Goal: Information Seeking & Learning: Find specific fact

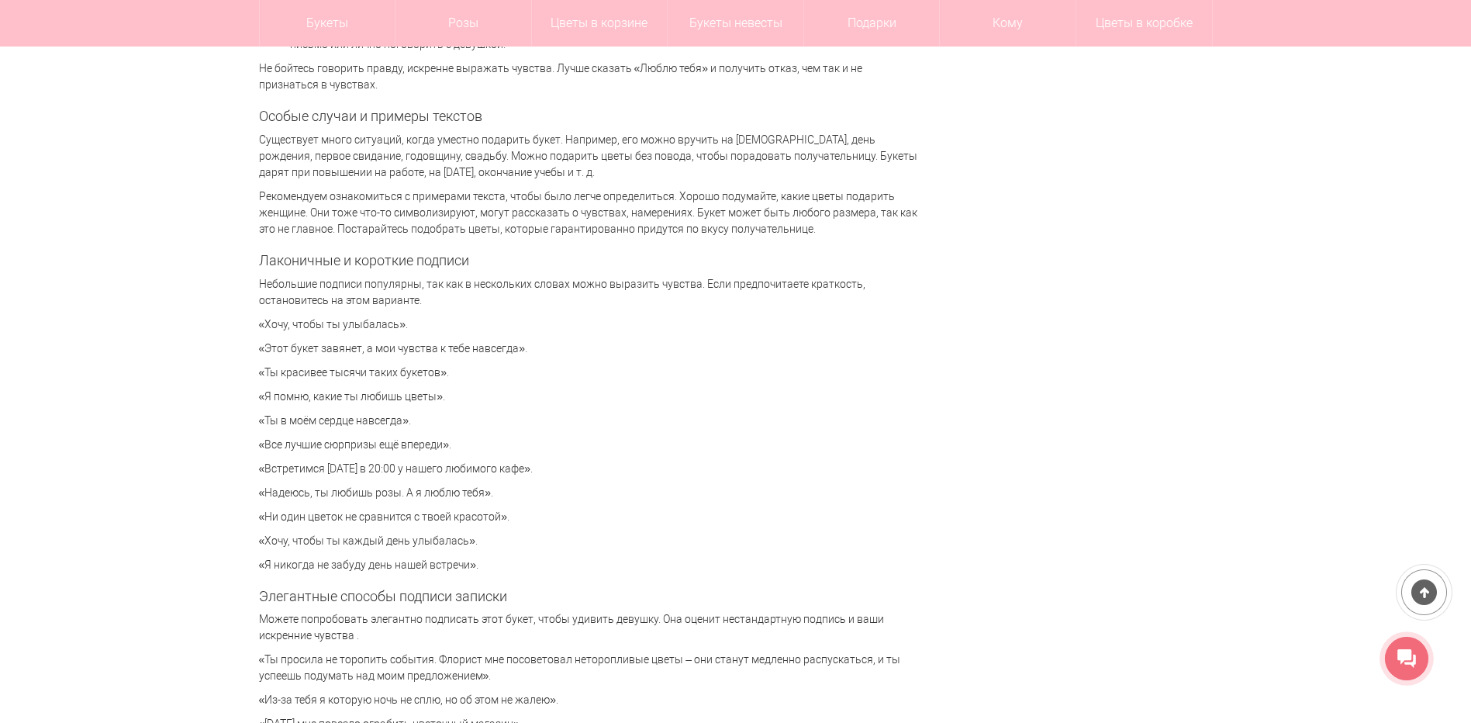
scroll to position [3334, 0]
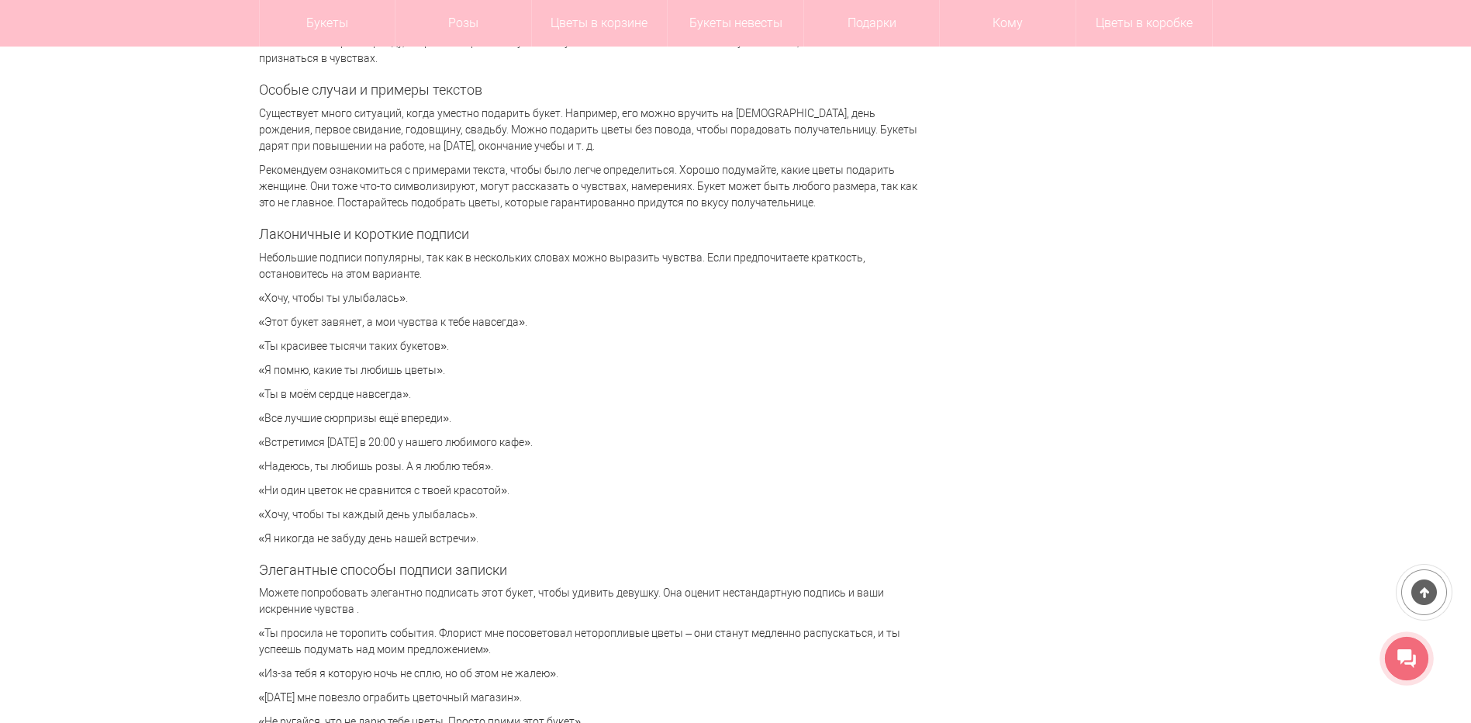
drag, startPoint x: 530, startPoint y: 256, endPoint x: 702, endPoint y: 271, distance: 172.8
click at [702, 271] on p "Небольшие подписи популярны, так как в нескольких словах можно выразить чувства…" at bounding box center [588, 266] width 659 height 33
drag, startPoint x: 702, startPoint y: 271, endPoint x: 624, endPoint y: 289, distance: 79.6
click at [624, 290] on p "«Хочу, чтобы ты улыбалась»." at bounding box center [588, 298] width 659 height 16
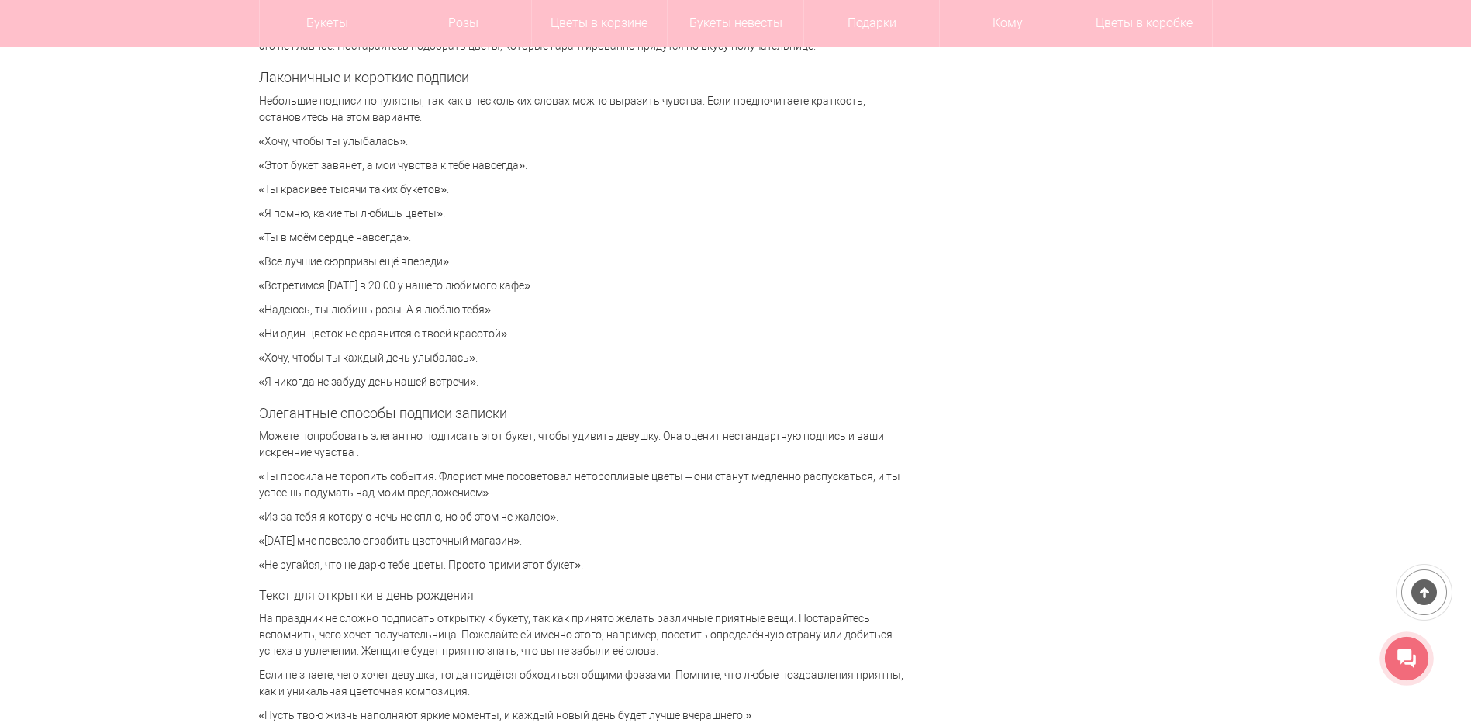
scroll to position [3489, 0]
click at [453, 264] on p "«Все лучшие сюрпризы ещё впереди»." at bounding box center [588, 263] width 659 height 16
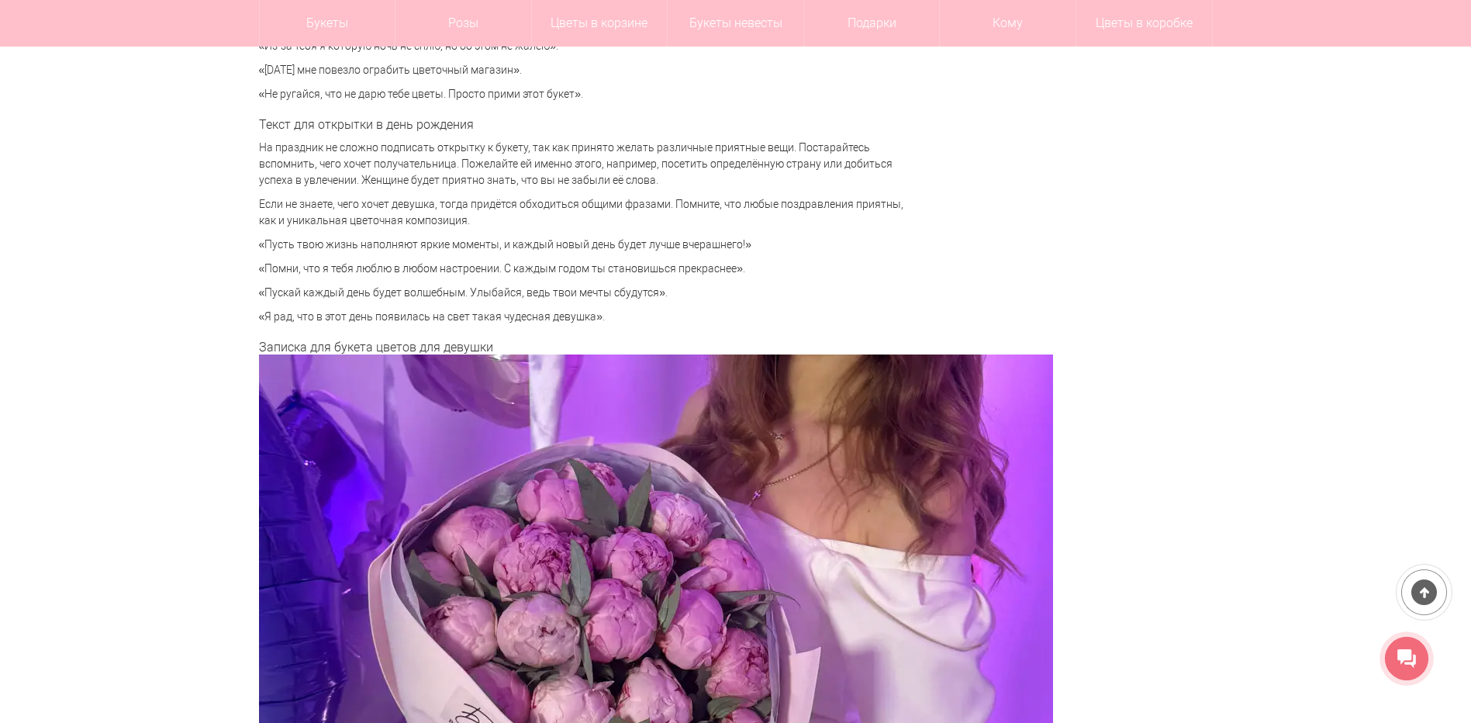
scroll to position [3954, 0]
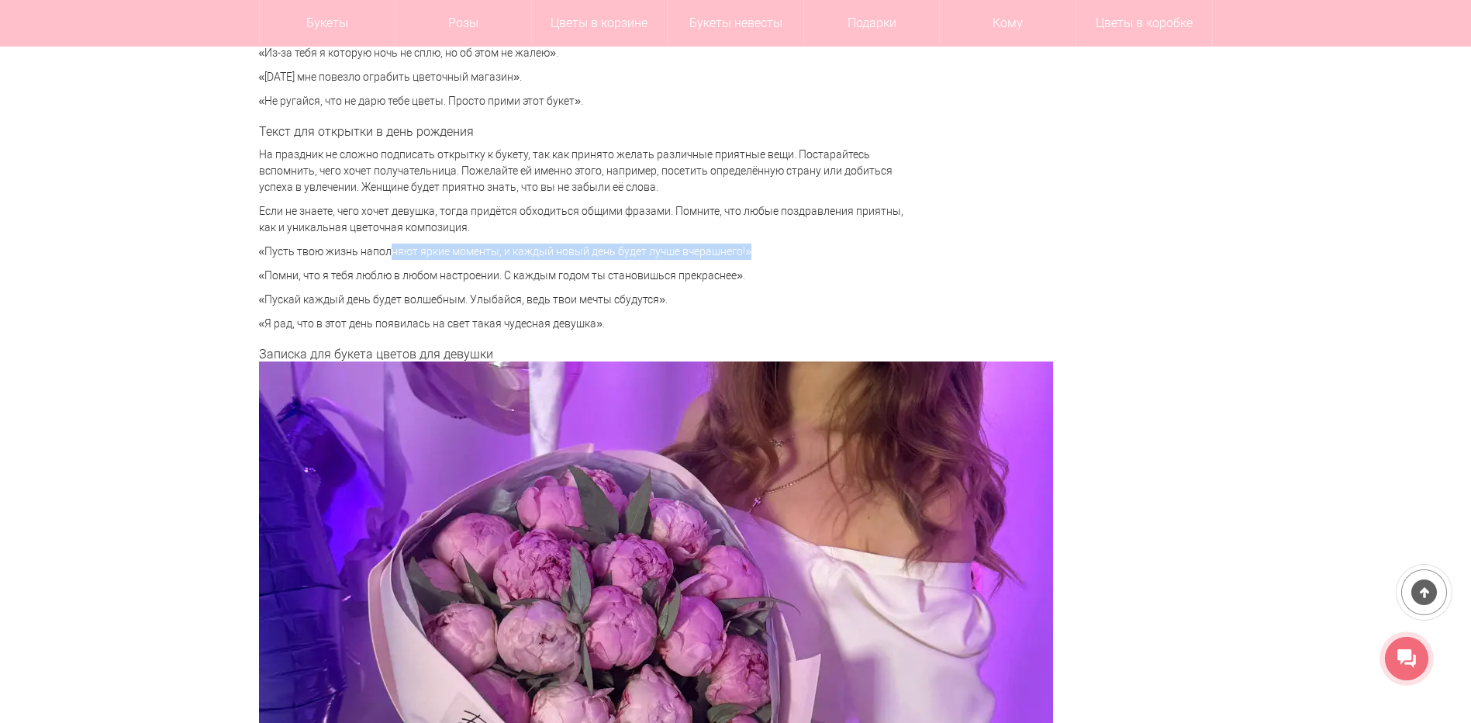
drag, startPoint x: 373, startPoint y: 256, endPoint x: 735, endPoint y: 252, distance: 362.1
click at [735, 252] on p "«Пусть твою жизнь наполняют яркие моменты, и каждый новый день будет лучше вчер…" at bounding box center [588, 251] width 659 height 16
click at [550, 282] on p "«Помни, что я тебя люблю в любом настроении. С каждым годом ты становишься прек…" at bounding box center [588, 275] width 659 height 16
drag, startPoint x: 352, startPoint y: 275, endPoint x: 481, endPoint y: 275, distance: 129.5
click at [481, 275] on p "«Помни, что я тебя люблю в любом настроении. С каждым годом ты становишься прек…" at bounding box center [588, 275] width 659 height 16
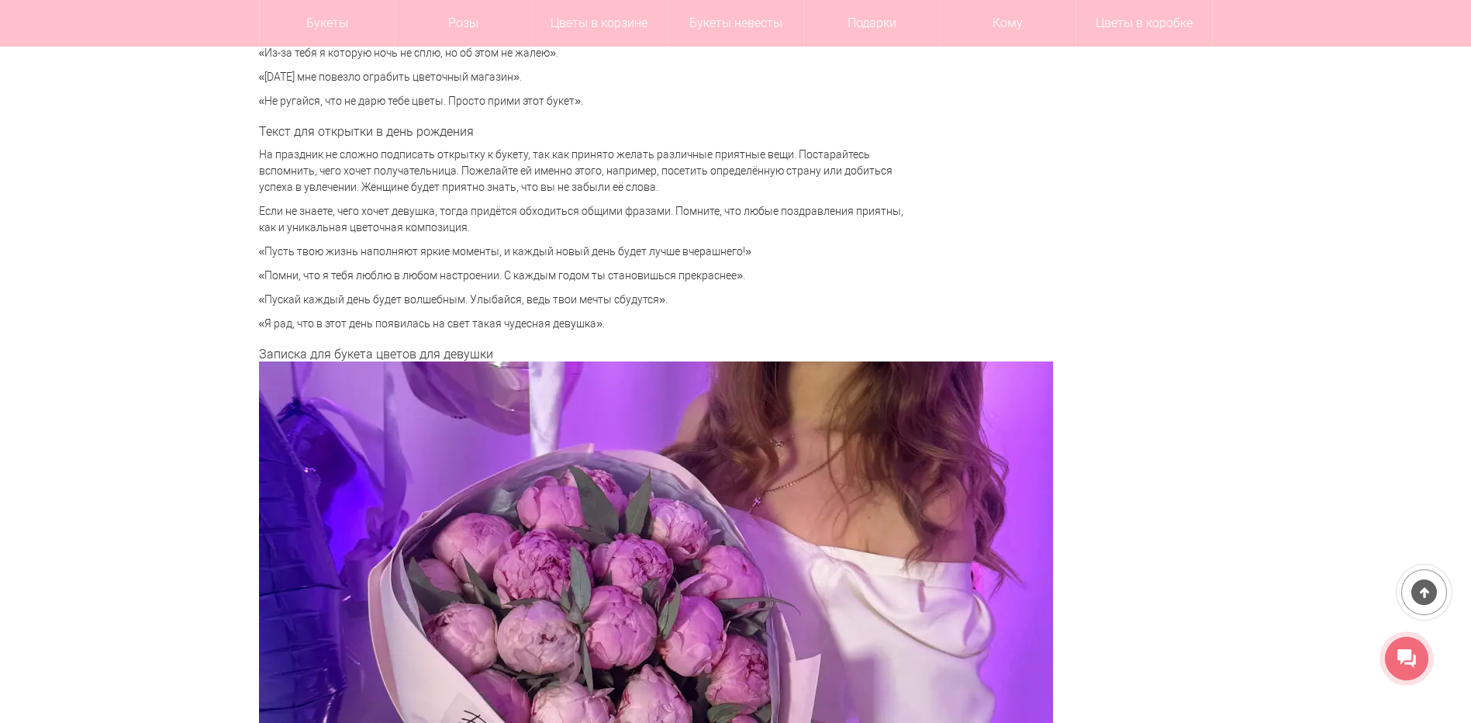
drag, startPoint x: 481, startPoint y: 275, endPoint x: 434, endPoint y: 298, distance: 52.4
click at [434, 298] on p "«Пускай каждый день будет волшебным. Улыбайся, ведь твои мечты сбудутся»." at bounding box center [588, 300] width 659 height 16
drag, startPoint x: 326, startPoint y: 296, endPoint x: 440, endPoint y: 296, distance: 114.7
click at [440, 296] on p "«Пускай каждый день будет волшебным. Улыбайся, ведь твои мечты сбудутся»." at bounding box center [588, 300] width 659 height 16
drag, startPoint x: 440, startPoint y: 296, endPoint x: 385, endPoint y: 305, distance: 55.7
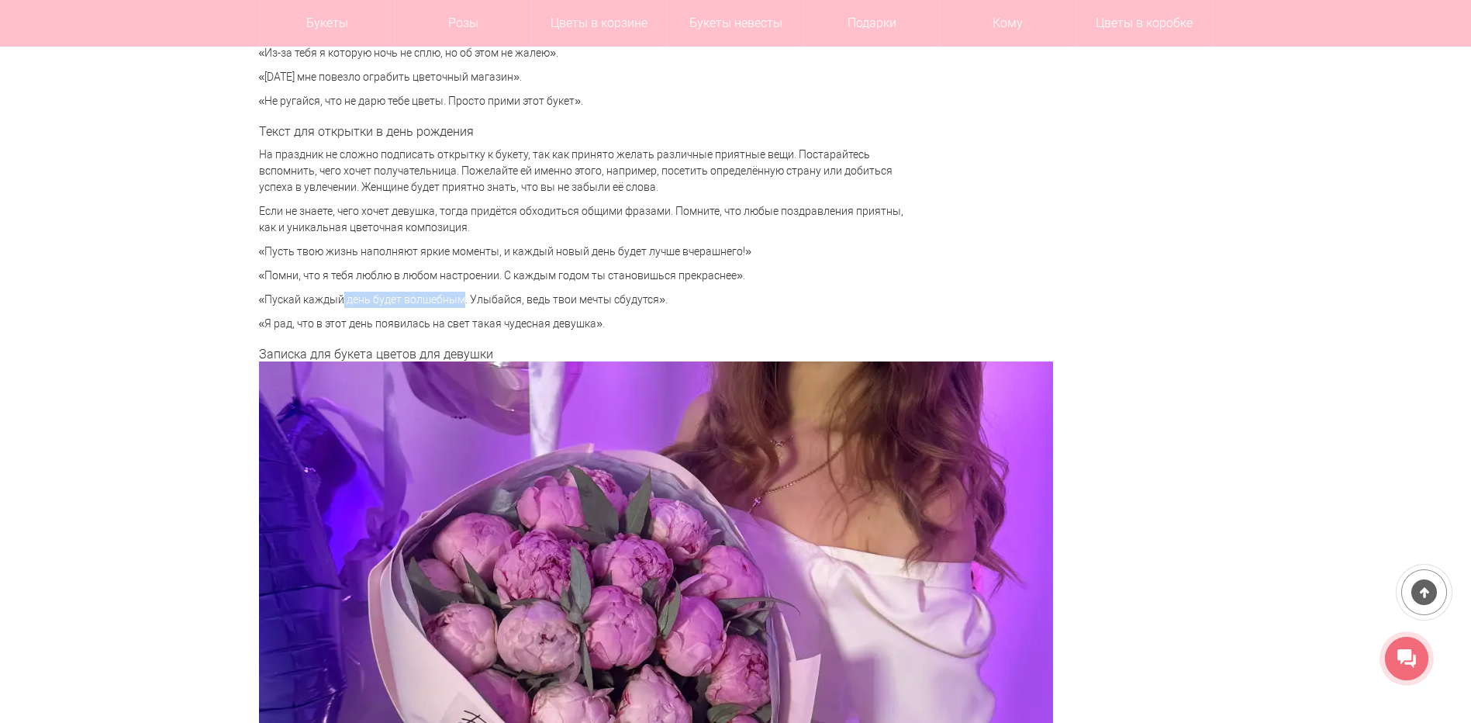
click at [385, 305] on p "«Пускай каждый день будет волшебным. Улыбайся, ведь твои мечты сбудутся»." at bounding box center [588, 300] width 659 height 16
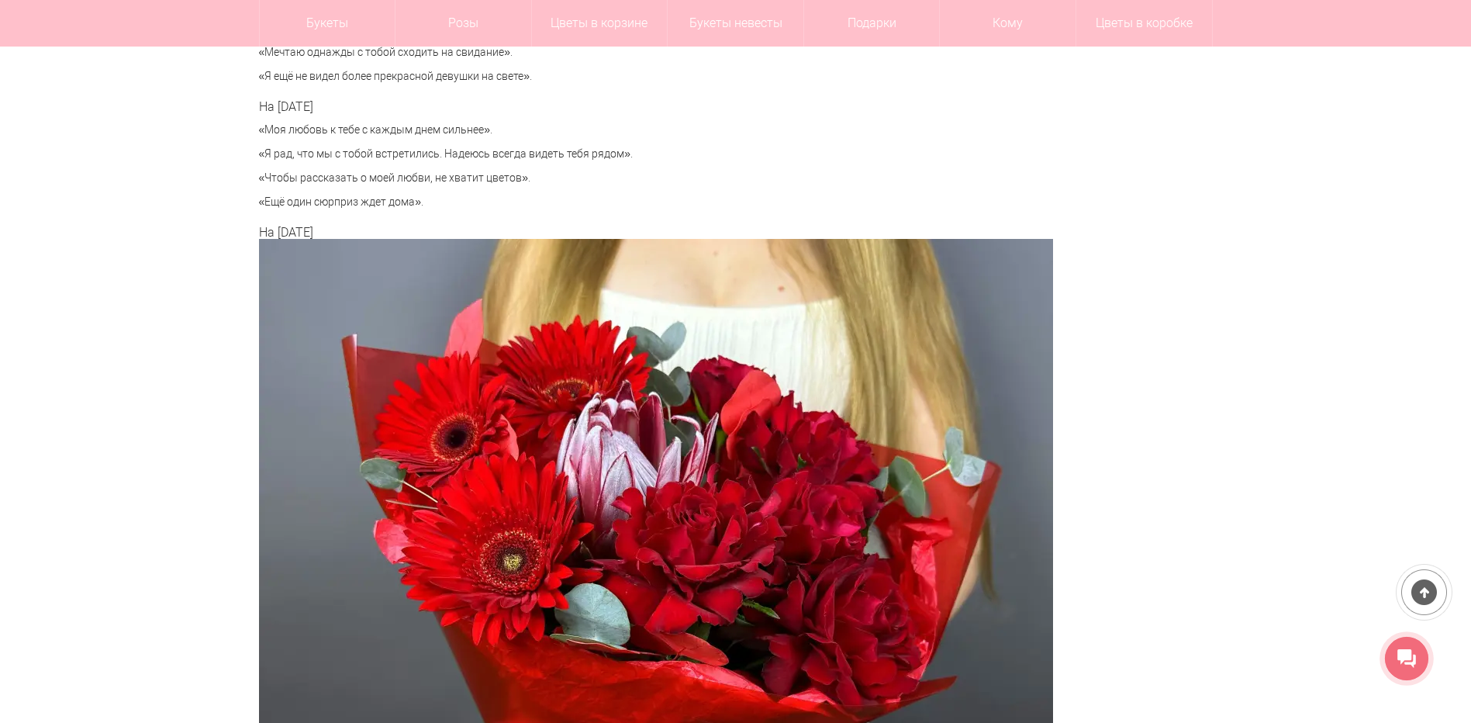
scroll to position [5505, 0]
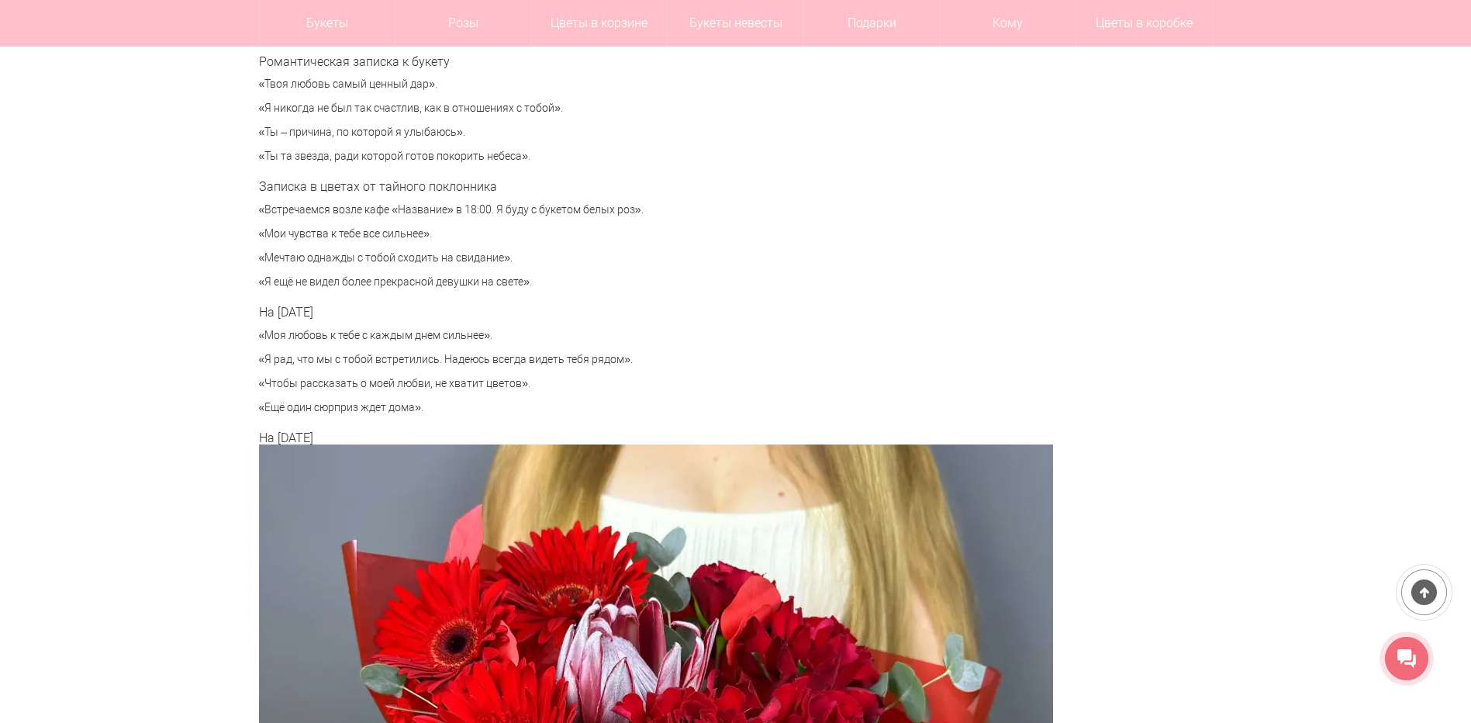
drag, startPoint x: 318, startPoint y: 356, endPoint x: 625, endPoint y: 357, distance: 307.0
click at [625, 357] on p "«Я рад, что мы с тобой встретились. Надеюсь всегда видеть тебя рядом»." at bounding box center [588, 359] width 659 height 16
drag, startPoint x: 625, startPoint y: 357, endPoint x: 502, endPoint y: 399, distance: 130.2
click at [502, 399] on p "«Ещё один сюрприз ждет дома»." at bounding box center [588, 407] width 659 height 16
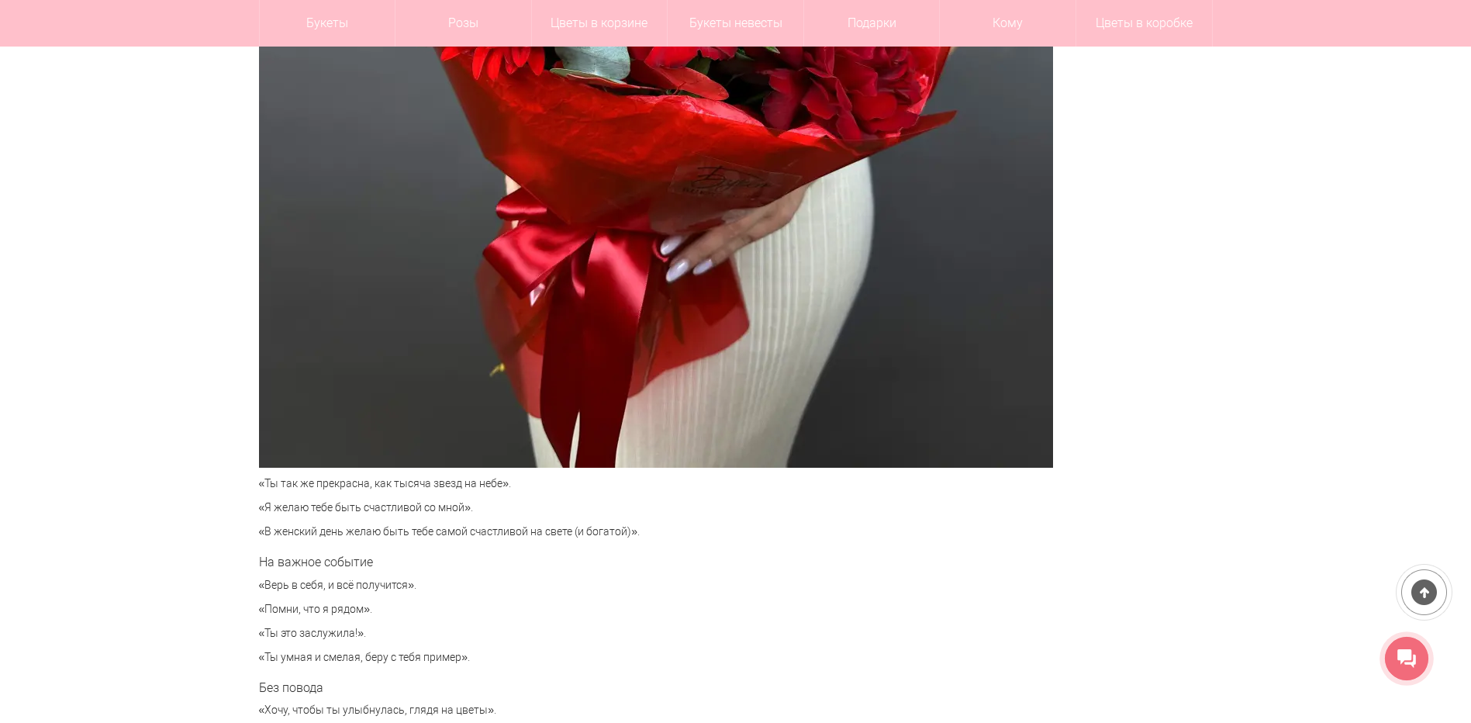
scroll to position [6358, 0]
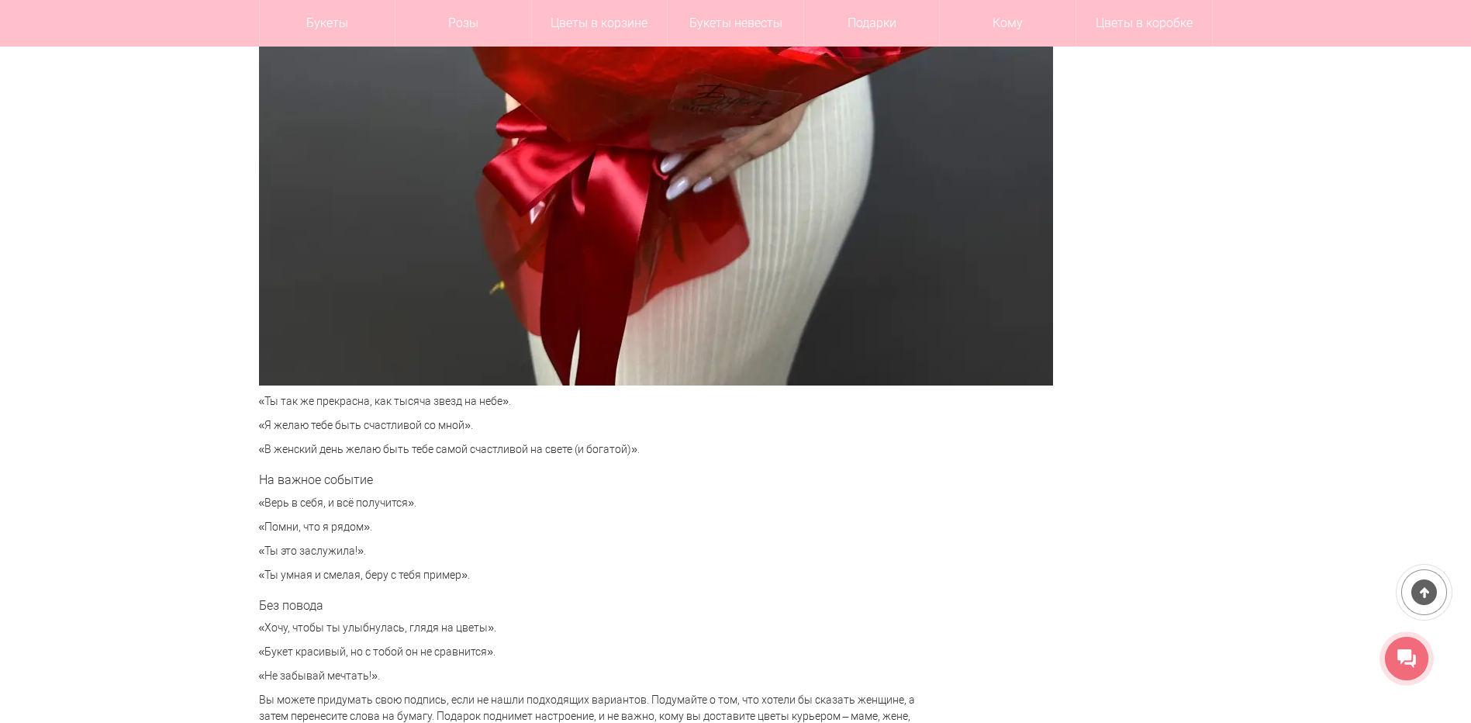
click at [265, 442] on p "«В женский день желаю быть тебе самой счастливой на свете (и богатой)»." at bounding box center [588, 449] width 659 height 16
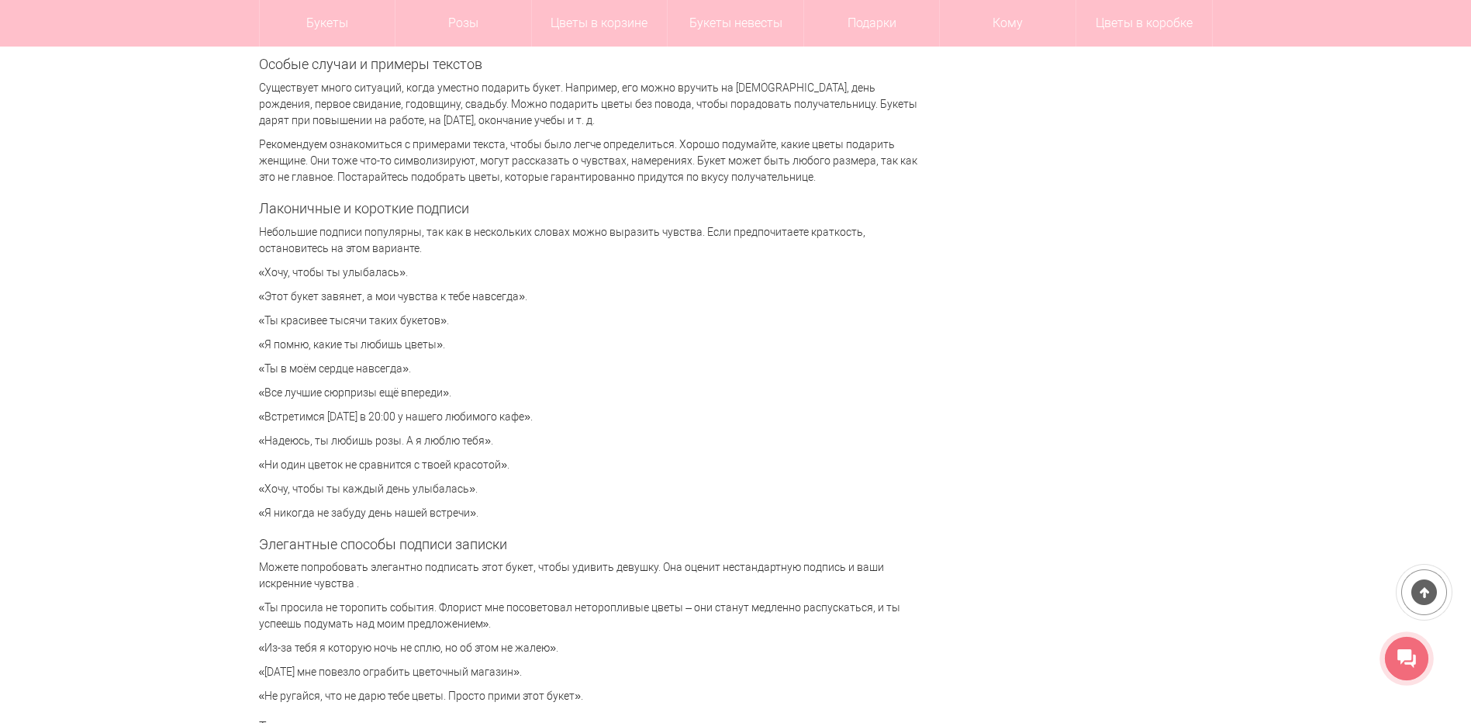
scroll to position [3567, 0]
